Goal: Communication & Community: Share content

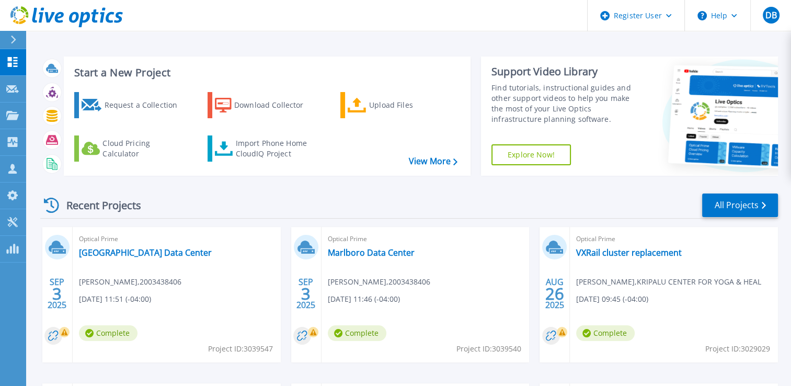
scroll to position [193, 0]
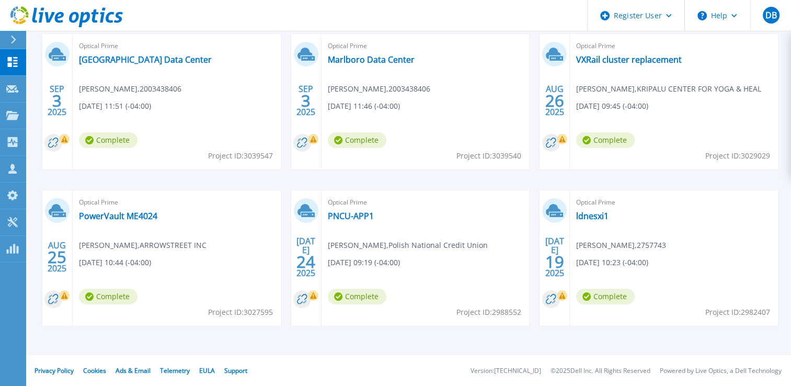
click at [10, 39] on icon at bounding box center [13, 40] width 6 height 8
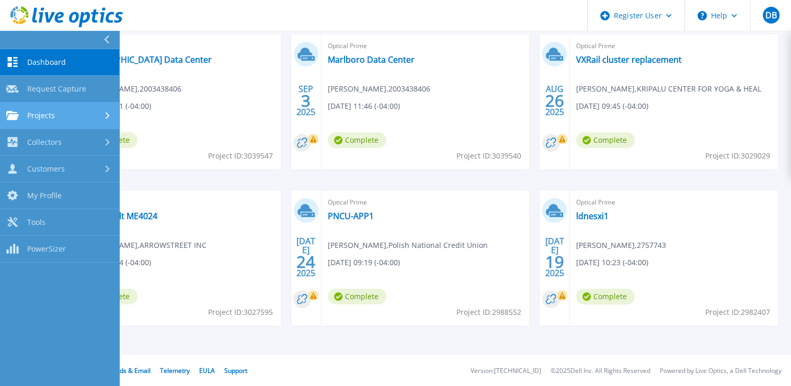
click at [39, 122] on link "Projects Projects" at bounding box center [59, 116] width 119 height 27
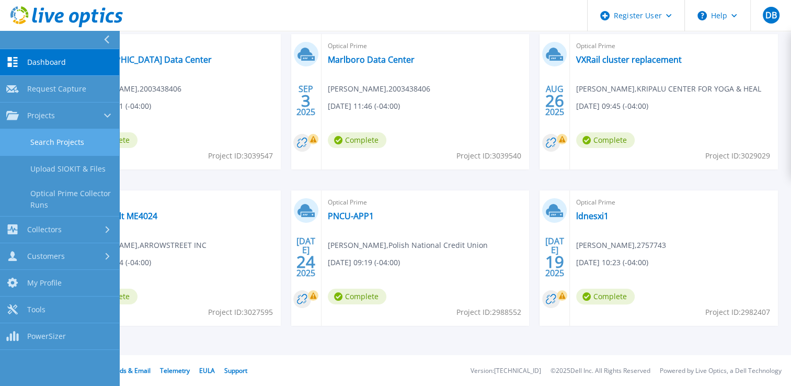
click at [44, 139] on link "Search Projects" at bounding box center [59, 142] width 119 height 27
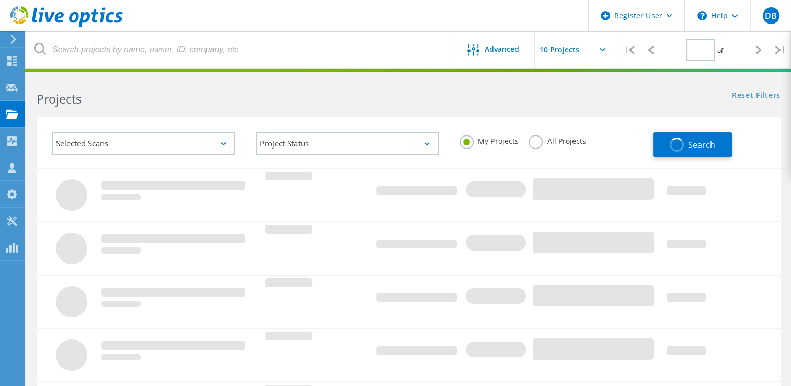
type input "1"
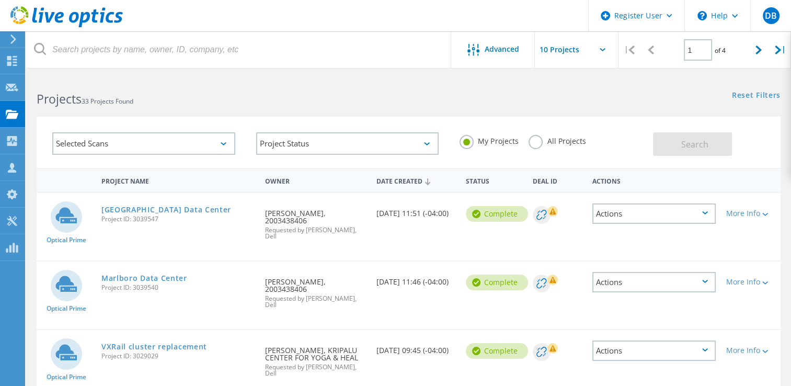
click at [222, 141] on div "Selected Scans" at bounding box center [143, 143] width 183 height 22
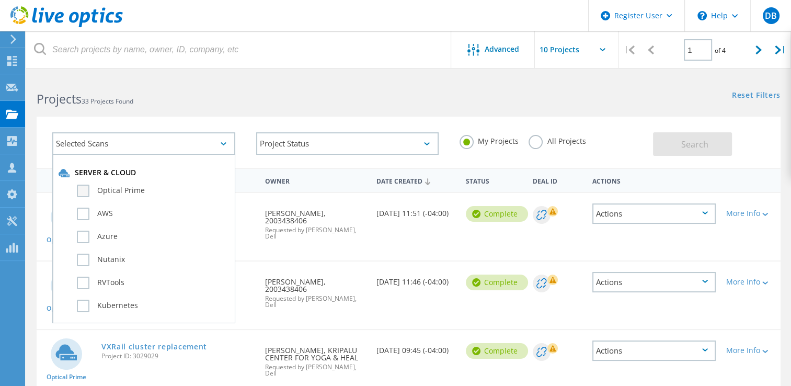
click at [121, 190] on label "Optical Prime" at bounding box center [153, 191] width 152 height 13
click at [0, 0] on input "Optical Prime" at bounding box center [0, 0] width 0 height 0
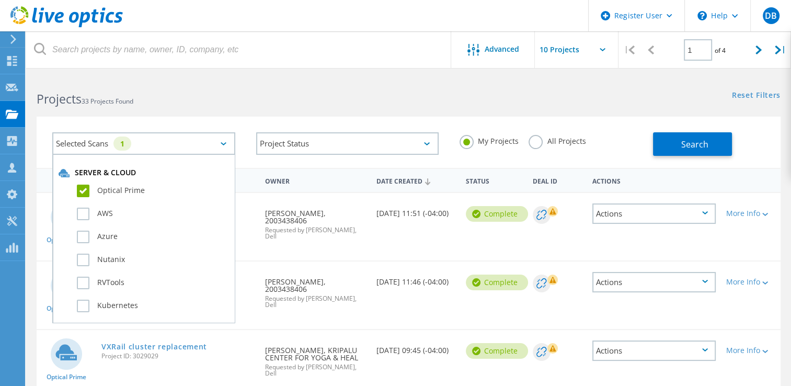
click at [243, 114] on div "Selected Scans 1 Server & Cloud Optical Prime AWS Azure Nutanix RVTools Kuberne…" at bounding box center [408, 136] width 765 height 64
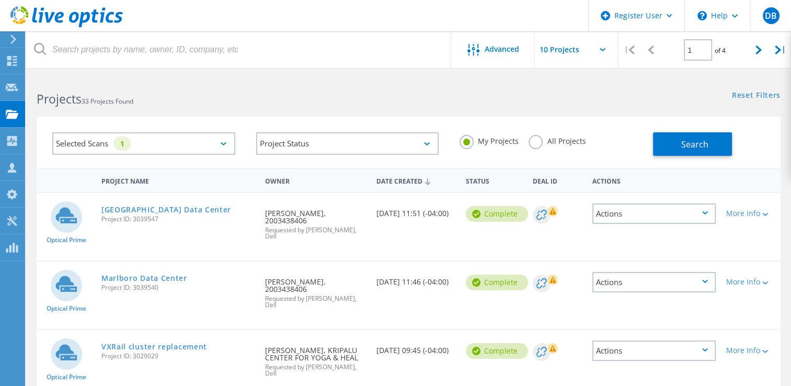
click at [540, 143] on label "All Projects" at bounding box center [557, 140] width 57 height 10
click at [0, 0] on input "All Projects" at bounding box center [0, 0] width 0 height 0
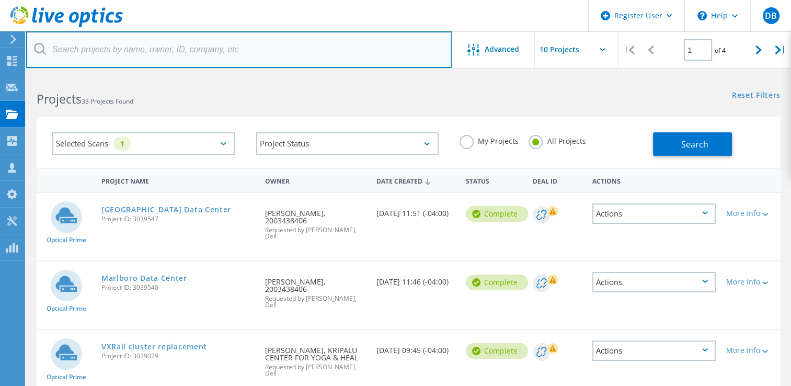
click at [218, 50] on input "text" at bounding box center [239, 49] width 426 height 37
click at [156, 39] on input "text" at bounding box center [239, 49] width 426 height 37
paste input "[EMAIL_ADDRESS][DOMAIN_NAME]"
type input "[EMAIL_ADDRESS][DOMAIN_NAME]"
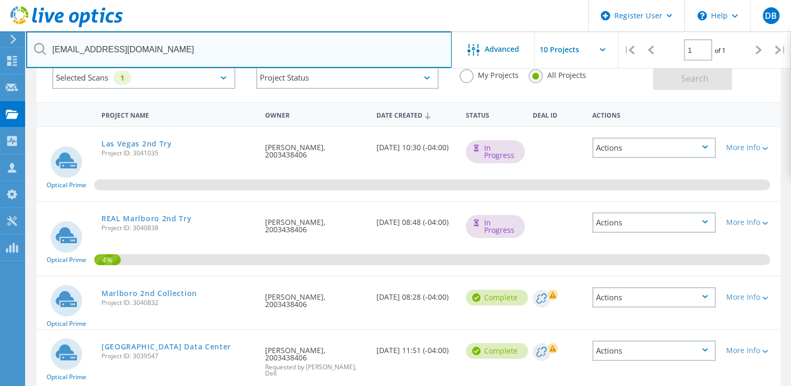
scroll to position [65, 0]
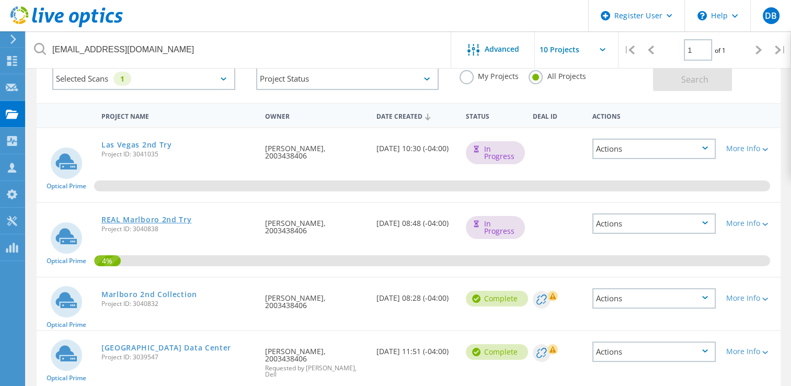
click at [160, 218] on link "REAL Marlboro 2nd Try" at bounding box center [146, 219] width 90 height 7
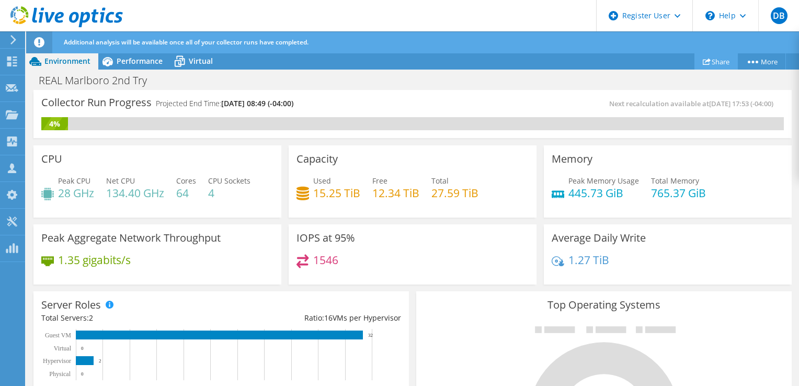
click at [711, 56] on link "Share" at bounding box center [716, 61] width 43 height 16
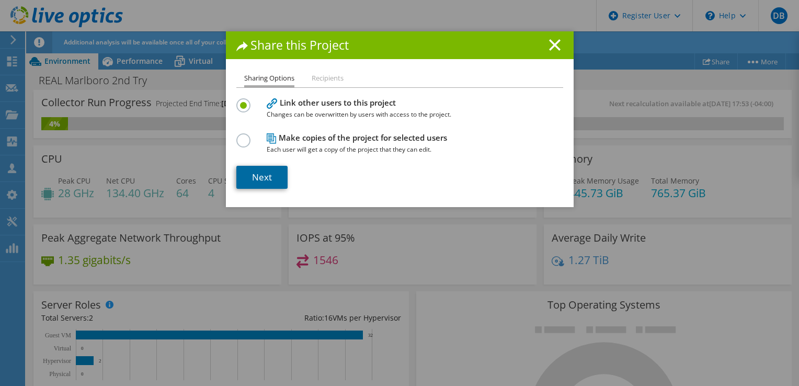
click at [236, 187] on link "Next" at bounding box center [261, 177] width 51 height 23
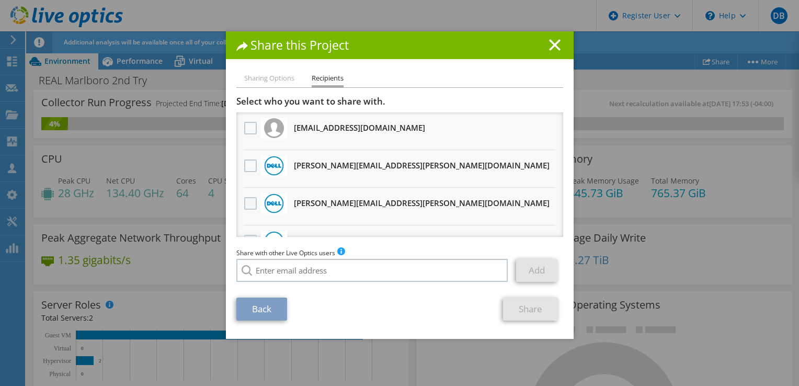
click at [244, 201] on label at bounding box center [251, 203] width 15 height 13
click at [0, 0] on input "checkbox" at bounding box center [0, 0] width 0 height 0
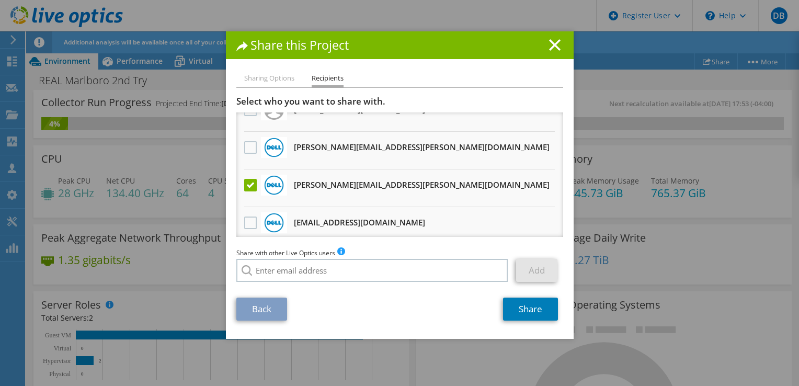
scroll to position [61, 0]
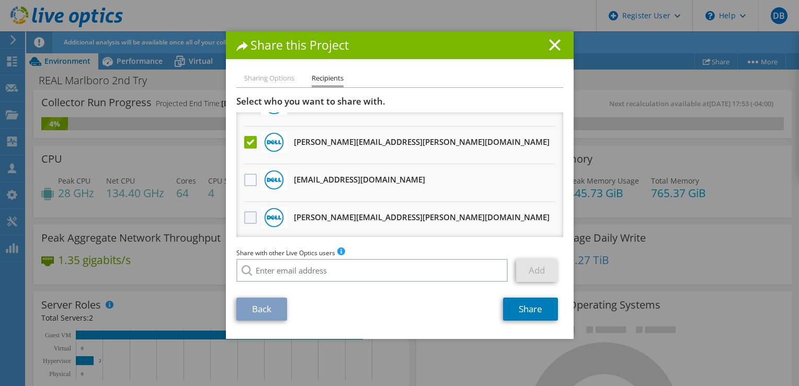
click at [244, 217] on label at bounding box center [251, 217] width 15 height 13
click at [0, 0] on input "checkbox" at bounding box center [0, 0] width 0 height 0
click at [526, 308] on link "Share" at bounding box center [530, 309] width 55 height 23
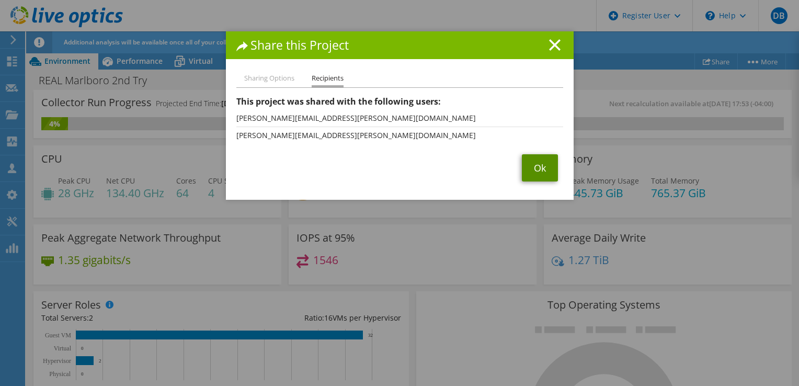
click at [543, 166] on link "Ok" at bounding box center [540, 167] width 36 height 27
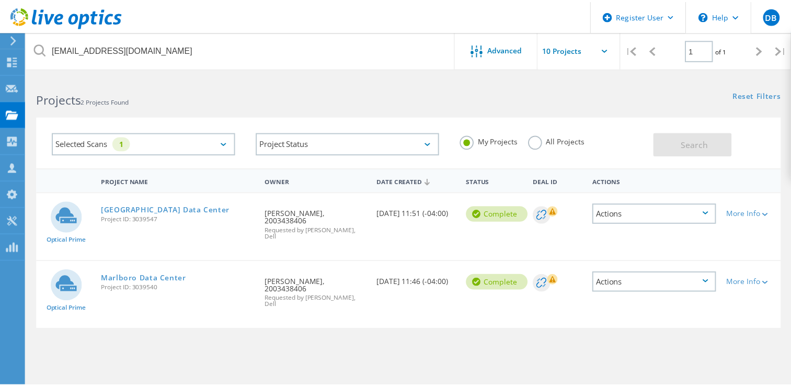
scroll to position [65, 0]
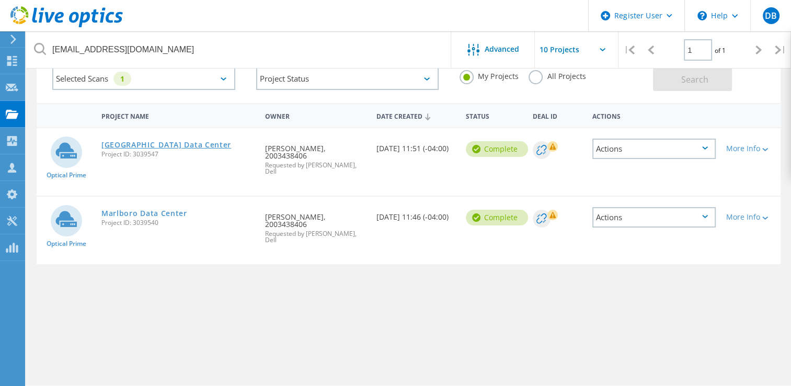
click at [153, 148] on link "Las Vegas Data Center" at bounding box center [166, 144] width 130 height 7
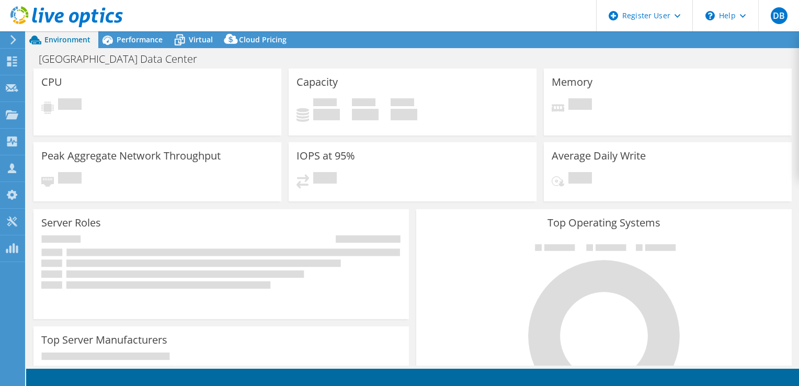
select select "USD"
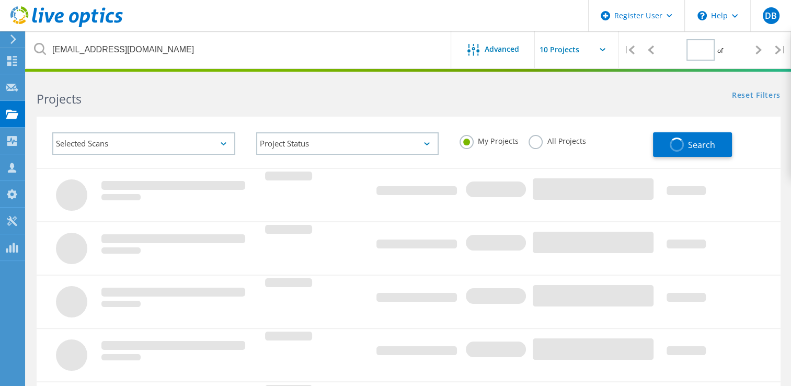
type input "1"
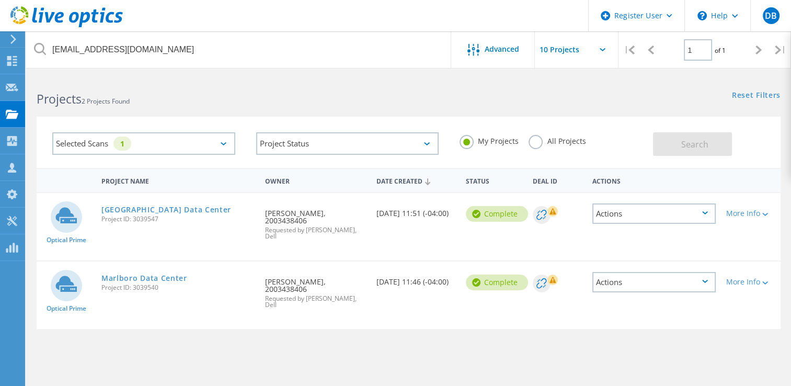
click at [535, 144] on label "All Projects" at bounding box center [557, 140] width 57 height 10
click at [0, 0] on input "All Projects" at bounding box center [0, 0] width 0 height 0
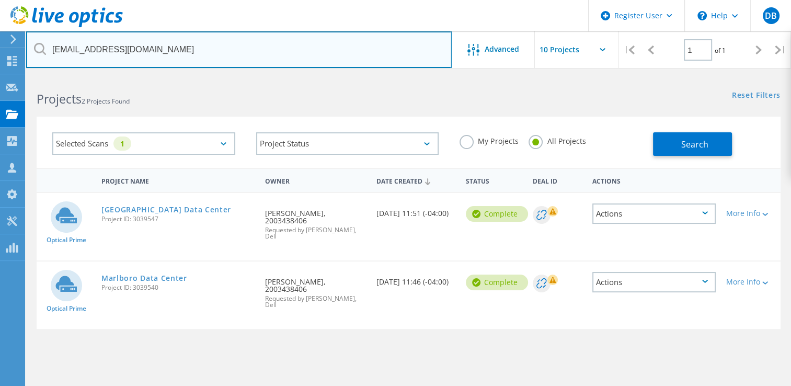
click at [282, 47] on input "dmichaelis@hardwarespecialty.com" at bounding box center [239, 49] width 426 height 37
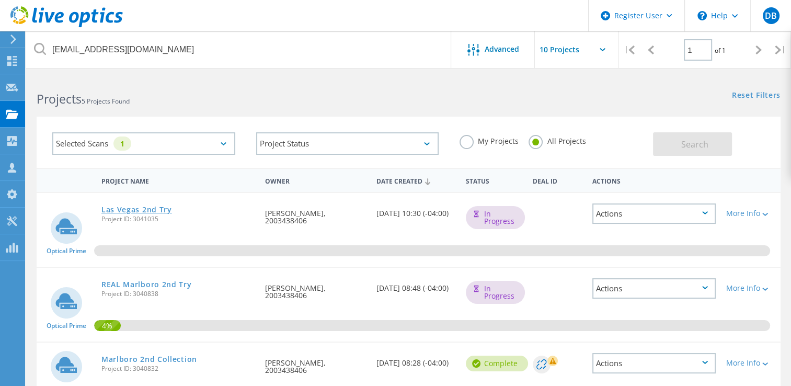
click at [121, 207] on link "Las Vegas 2nd Try" at bounding box center [136, 209] width 71 height 7
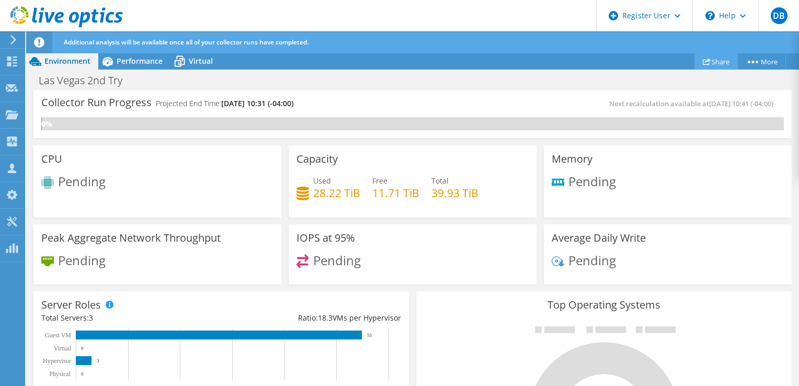
click at [715, 62] on link "Share" at bounding box center [716, 61] width 43 height 16
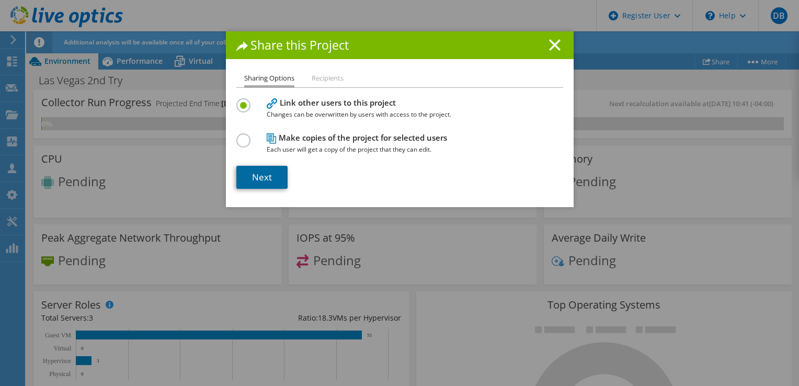
click at [261, 179] on link "Next" at bounding box center [261, 177] width 51 height 23
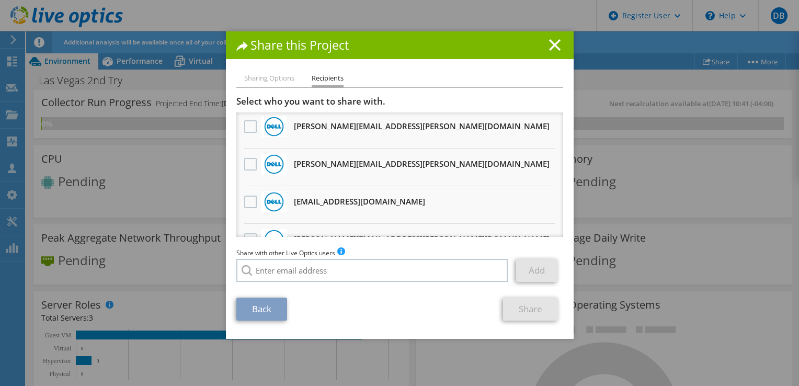
scroll to position [40, 0]
click at [245, 164] on label at bounding box center [251, 163] width 15 height 13
click at [0, 0] on input "checkbox" at bounding box center [0, 0] width 0 height 0
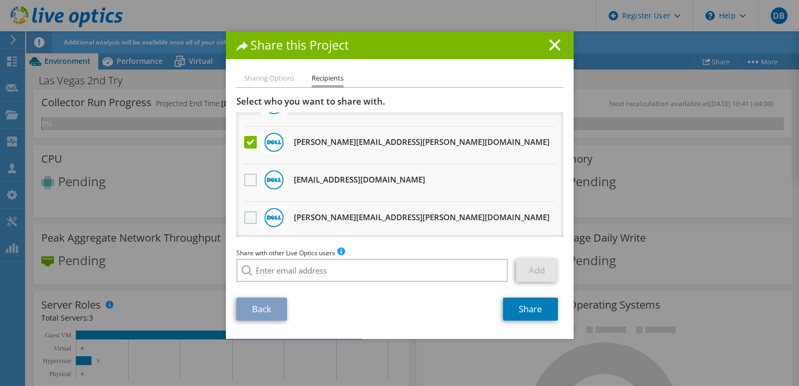
click at [244, 216] on label at bounding box center [251, 217] width 15 height 13
click at [0, 0] on input "checkbox" at bounding box center [0, 0] width 0 height 0
click at [542, 311] on link "Share" at bounding box center [530, 309] width 55 height 23
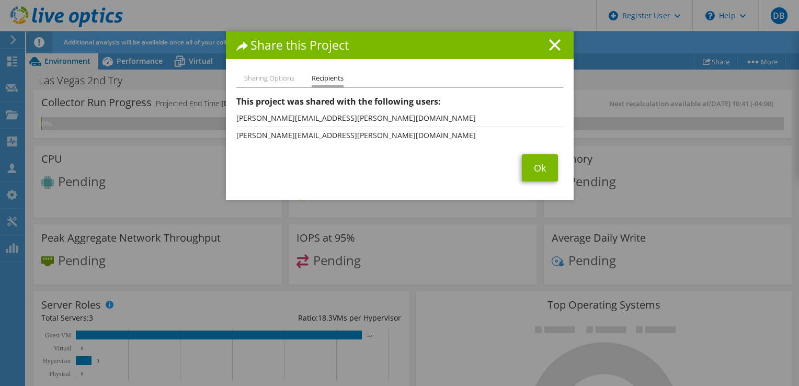
click at [0, 338] on html "DB Dell User Dylan Barbour Dylan.Barbour@Dell.com Dell My Profile Log Out \n He…" at bounding box center [399, 193] width 799 height 386
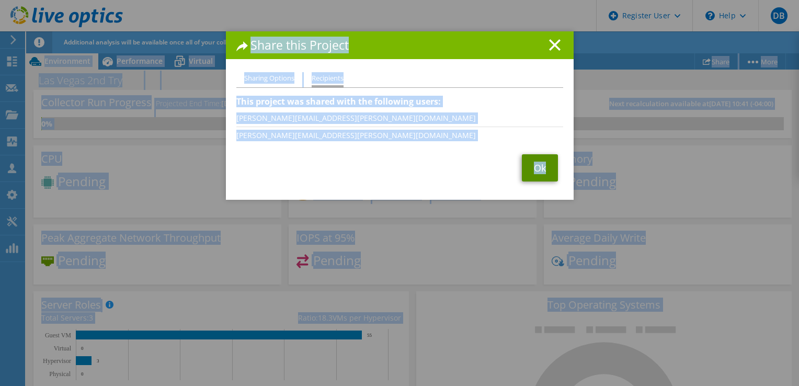
click at [536, 168] on link "Ok" at bounding box center [540, 167] width 36 height 27
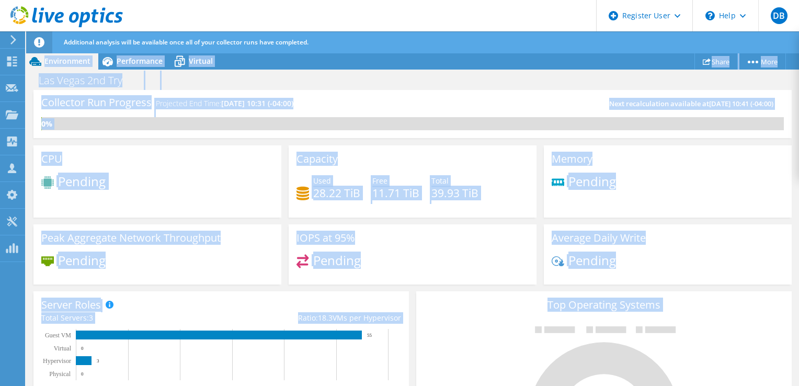
click at [25, 19] on icon at bounding box center [66, 16] width 112 height 21
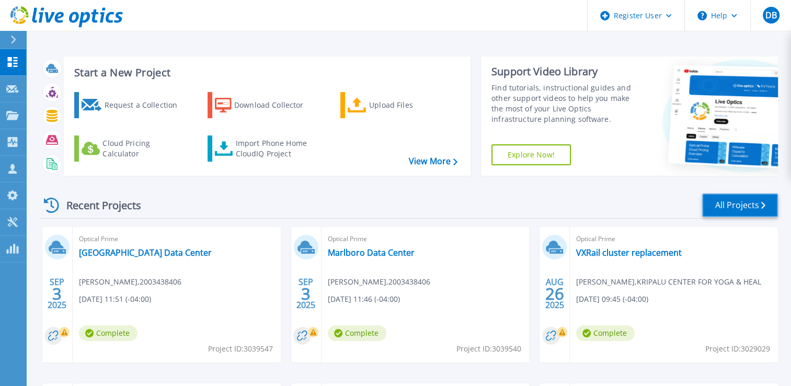
click at [715, 208] on link "All Projects" at bounding box center [741, 206] width 76 height 24
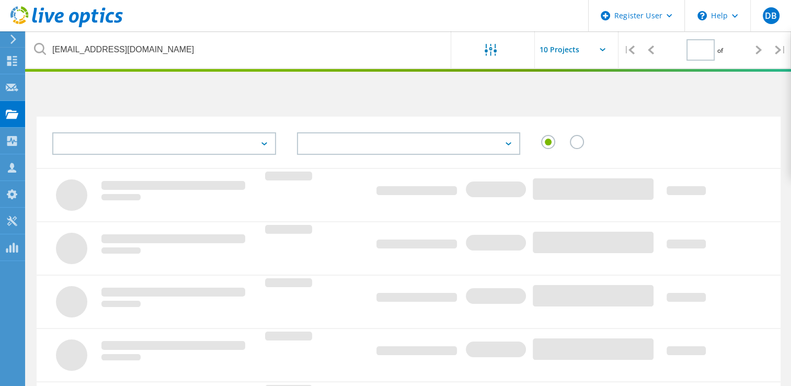
type input "1"
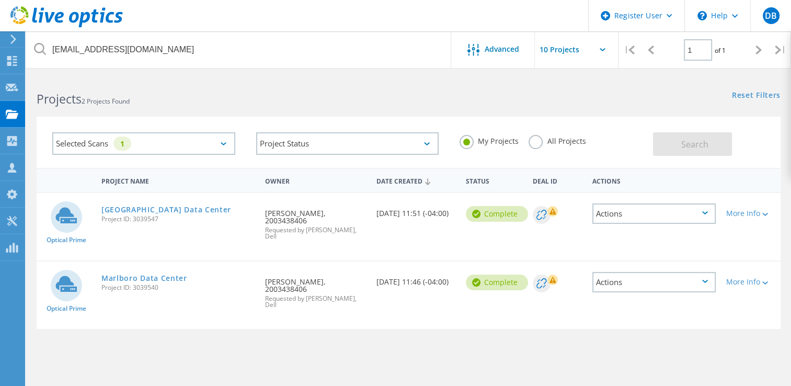
click at [534, 141] on label "All Projects" at bounding box center [557, 140] width 57 height 10
click at [0, 0] on input "All Projects" at bounding box center [0, 0] width 0 height 0
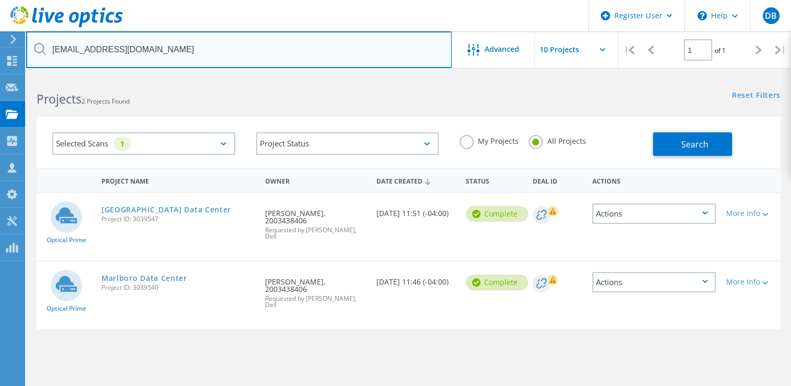
click at [406, 43] on input "dmichaelis@hardwarespecialty.com" at bounding box center [239, 49] width 426 height 37
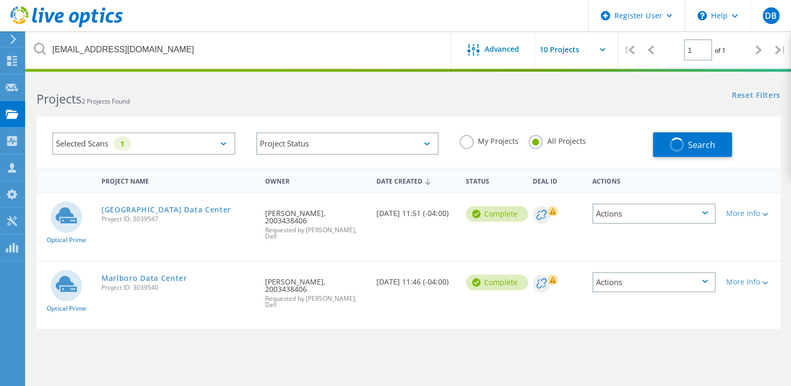
click at [465, 97] on div "Projects 2 Projects Found Reset Filters Show Filters" at bounding box center [408, 90] width 765 height 28
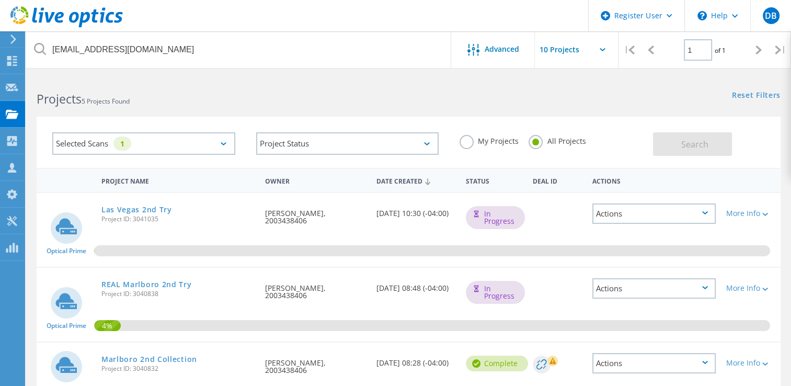
click at [6, 30] on div at bounding box center [61, 15] width 123 height 31
click at [9, 38] on icon at bounding box center [13, 39] width 8 height 9
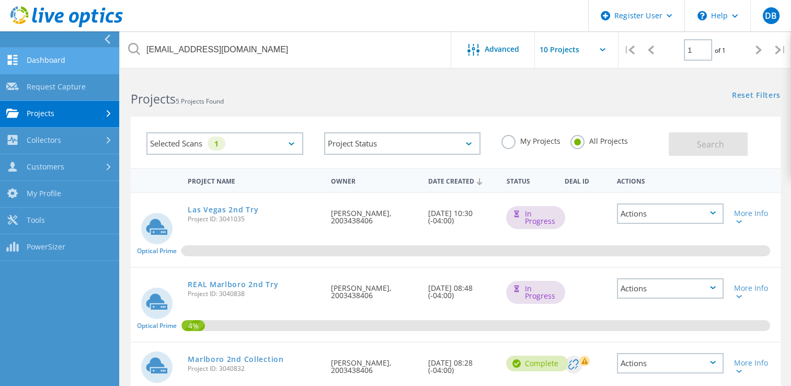
click at [43, 60] on link "Dashboard" at bounding box center [59, 61] width 119 height 27
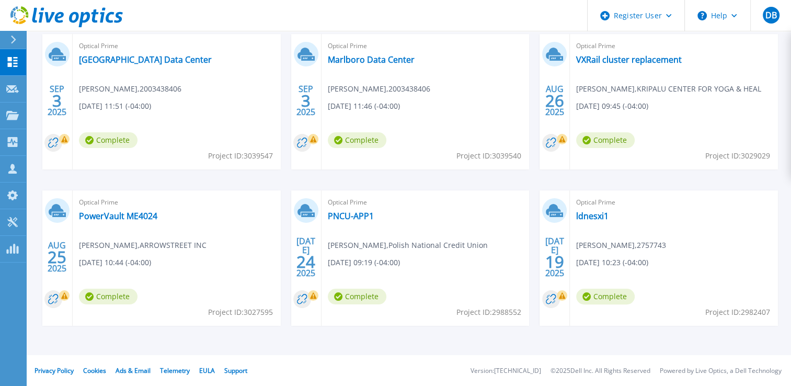
scroll to position [193, 0]
click at [597, 59] on link "VXRail cluster replacement" at bounding box center [629, 59] width 106 height 10
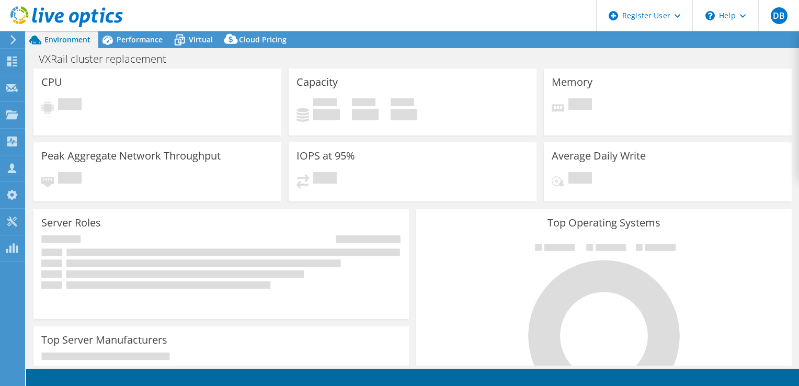
select select "USD"
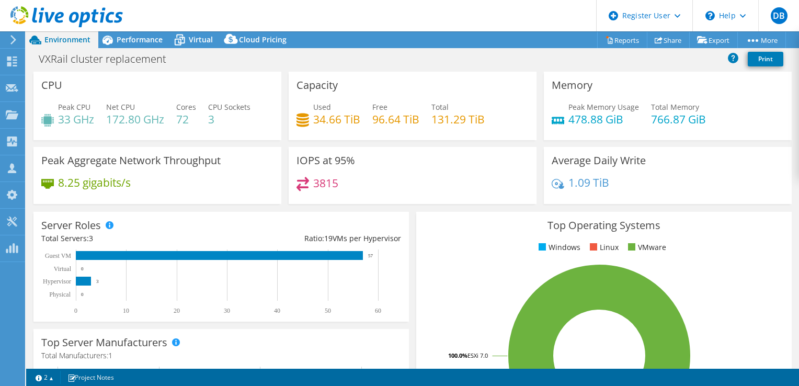
click at [0, 331] on html "DB Dell User [PERSON_NAME] [PERSON_NAME][EMAIL_ADDRESS][PERSON_NAME][DOMAIN_NAM…" at bounding box center [399, 193] width 799 height 386
click at [0, 331] on html "DB Dell User Dylan Barbour Dylan.Barbour@Dell.com Dell My Profile Log Out \n He…" at bounding box center [399, 193] width 799 height 386
click at [15, 15] on icon at bounding box center [66, 16] width 112 height 21
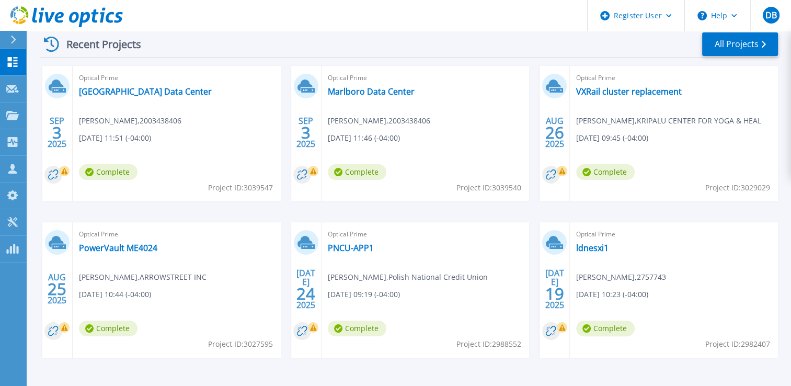
scroll to position [161, 0]
